Goal: Information Seeking & Learning: Compare options

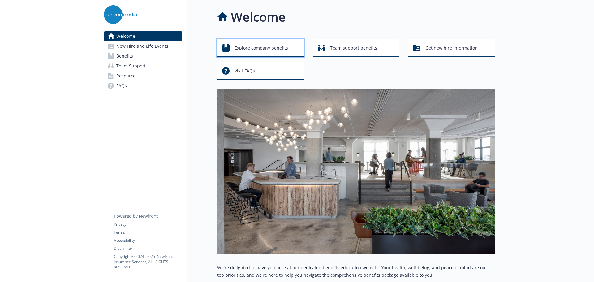
click at [280, 48] on span "Explore company benefits" at bounding box center [260, 48] width 53 height 12
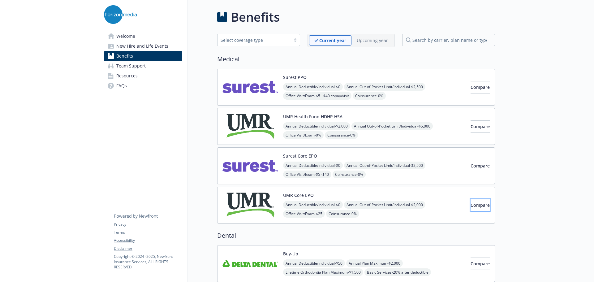
click at [482, 208] on button "Compare" at bounding box center [479, 205] width 19 height 12
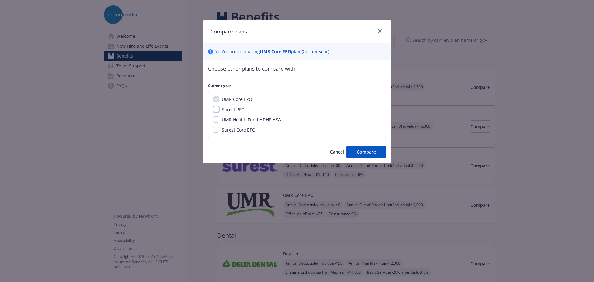
click at [216, 107] on input "Surest PPO" at bounding box center [216, 109] width 6 height 6
checkbox input "false"
click at [217, 133] on div "UMR Core EPO Surest PPO UMR Health Fund HDHP HSA Surest Core EPO" at bounding box center [297, 115] width 178 height 48
click at [217, 131] on input "Surest Core EPO" at bounding box center [216, 129] width 6 height 6
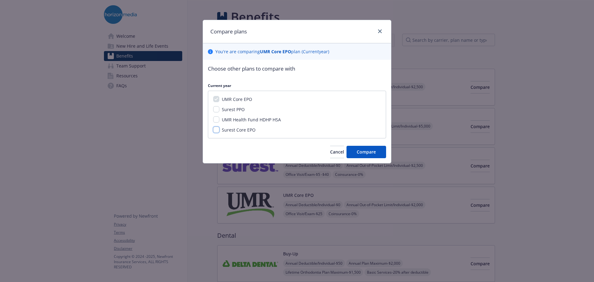
checkbox input "true"
click at [382, 151] on button "Compare" at bounding box center [366, 152] width 40 height 12
